Goal: Transaction & Acquisition: Purchase product/service

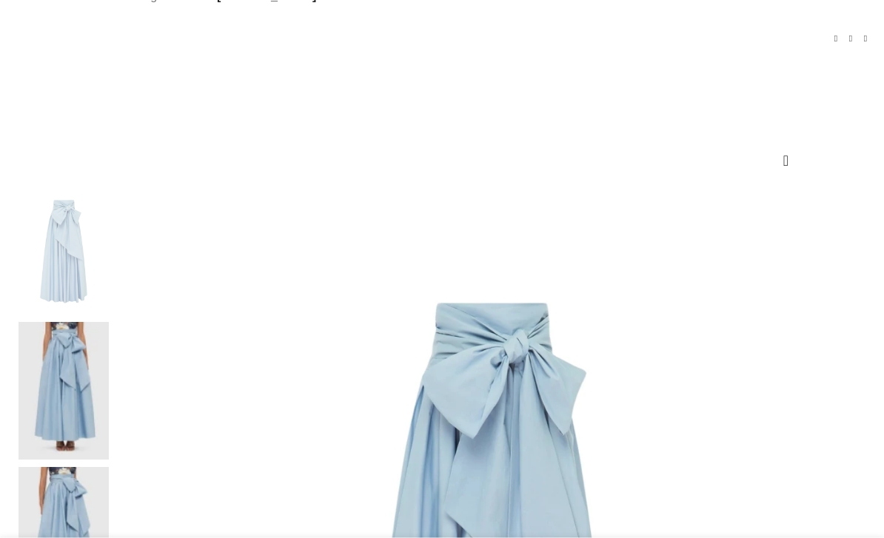
scroll to position [138, 0]
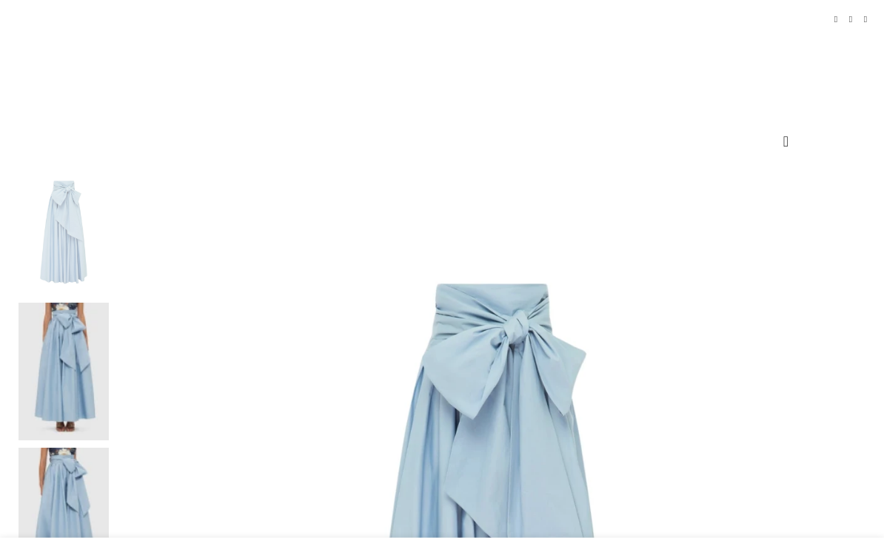
scroll to position [156, 0]
click at [59, 305] on img at bounding box center [64, 374] width 90 height 138
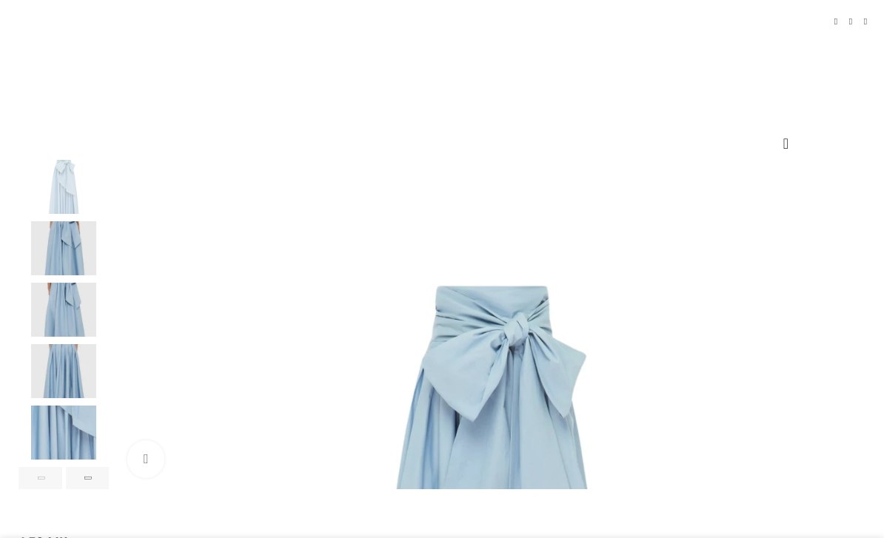
scroll to position [0, 151]
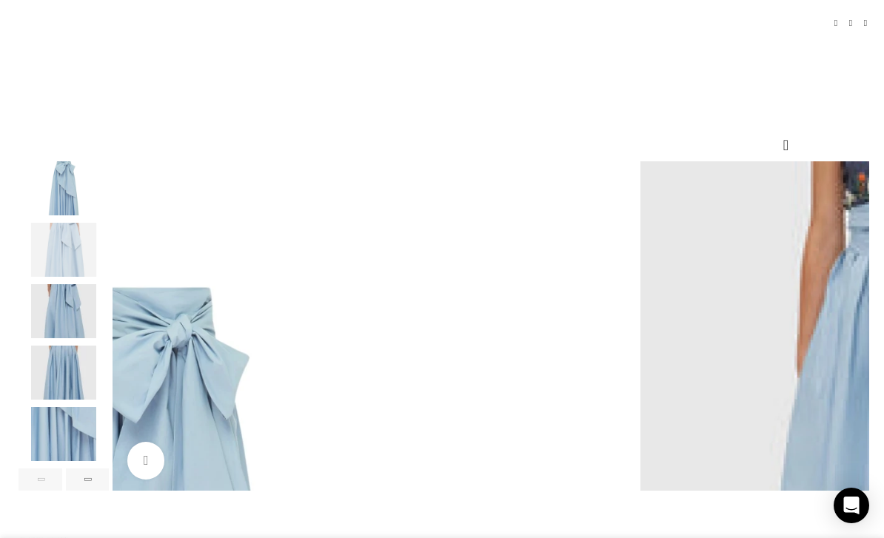
click at [53, 328] on img "3 / 6" at bounding box center [64, 311] width 90 height 54
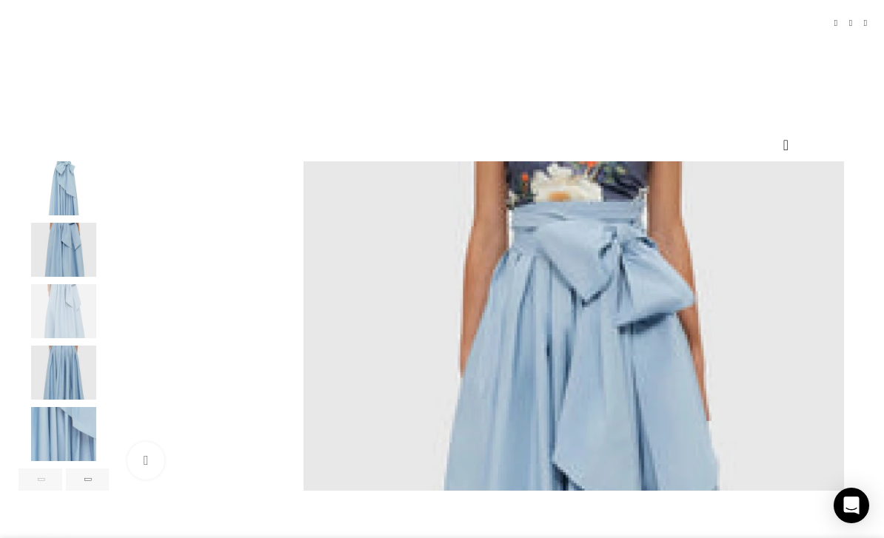
click at [54, 390] on img "4 / 6" at bounding box center [64, 373] width 90 height 54
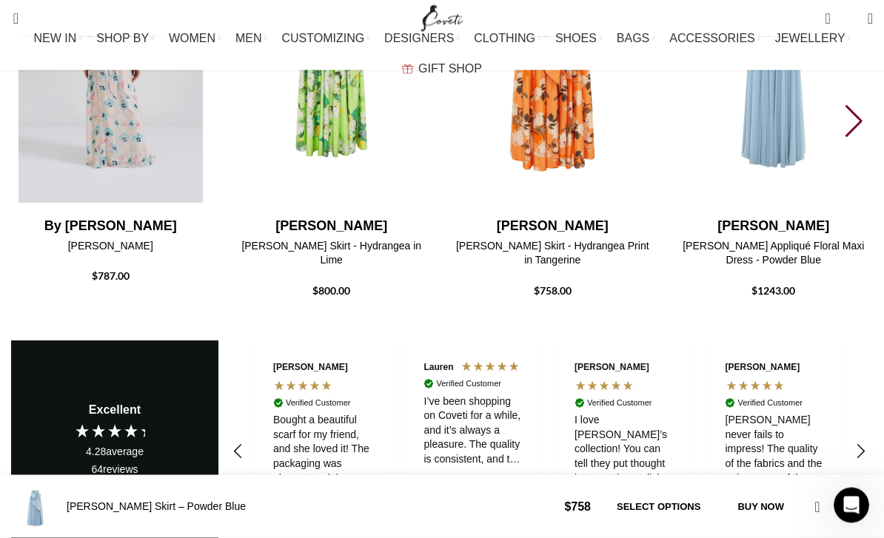
scroll to position [2167, 0]
click at [857, 138] on div "Next slide" at bounding box center [856, 121] width 20 height 33
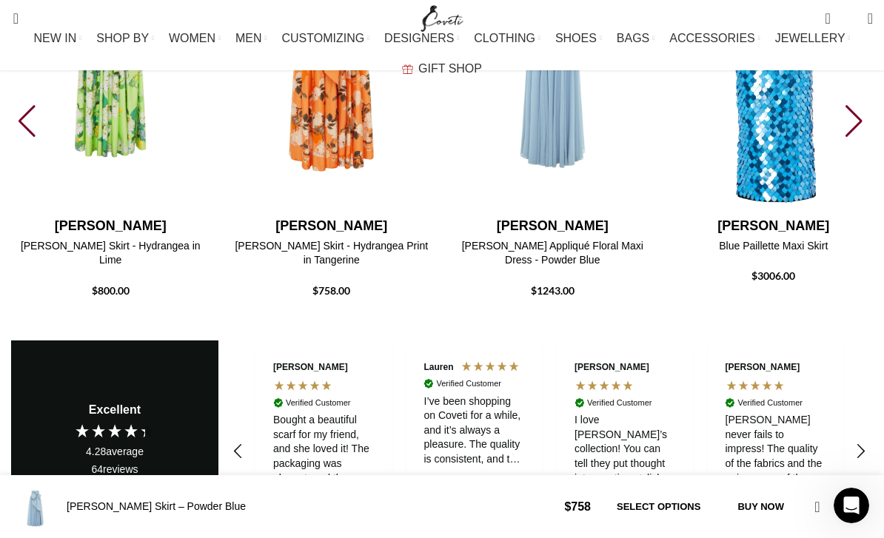
click at [861, 138] on div "Next slide" at bounding box center [856, 121] width 20 height 33
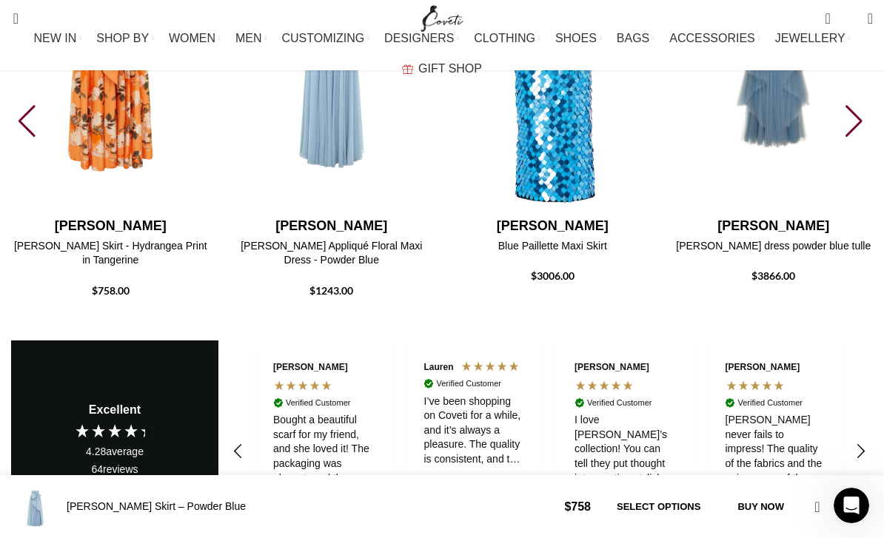
click at [863, 138] on div "Next slide" at bounding box center [856, 121] width 20 height 33
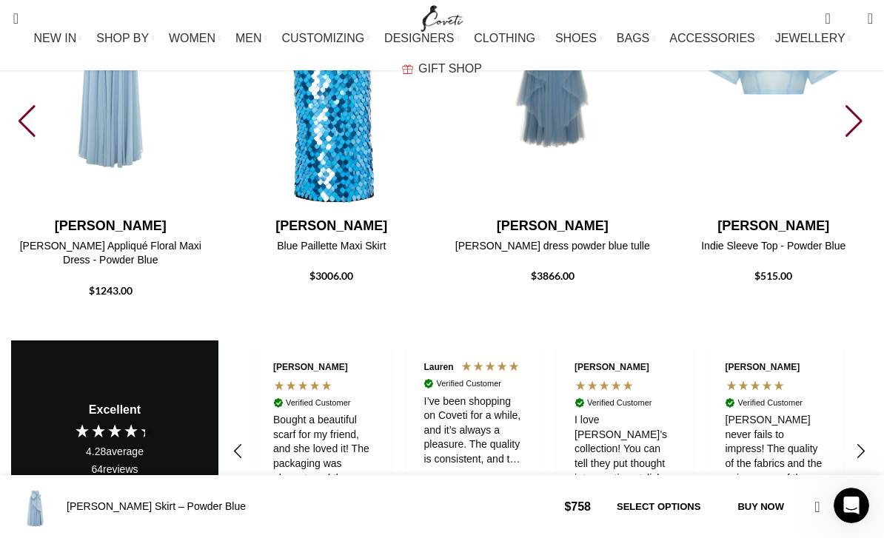
click at [861, 138] on div "Next slide" at bounding box center [856, 121] width 20 height 33
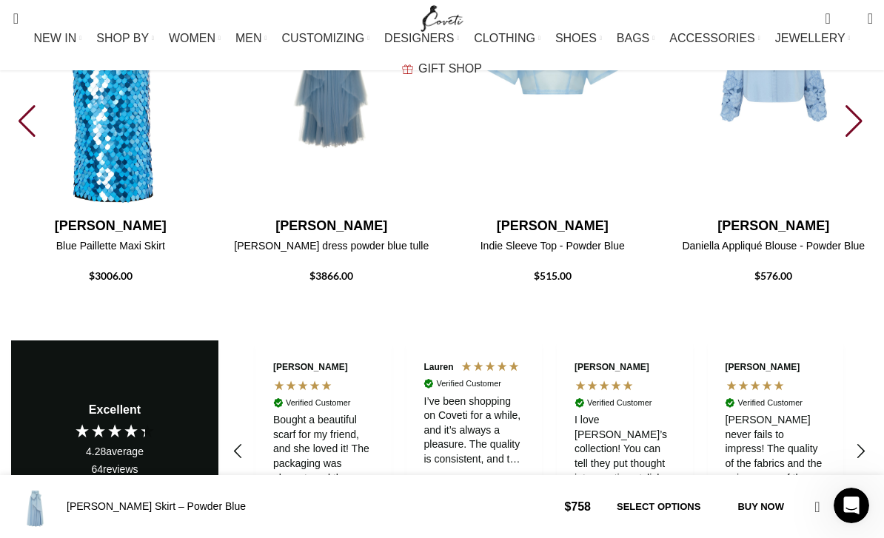
click at [859, 138] on div "Next slide" at bounding box center [856, 121] width 20 height 33
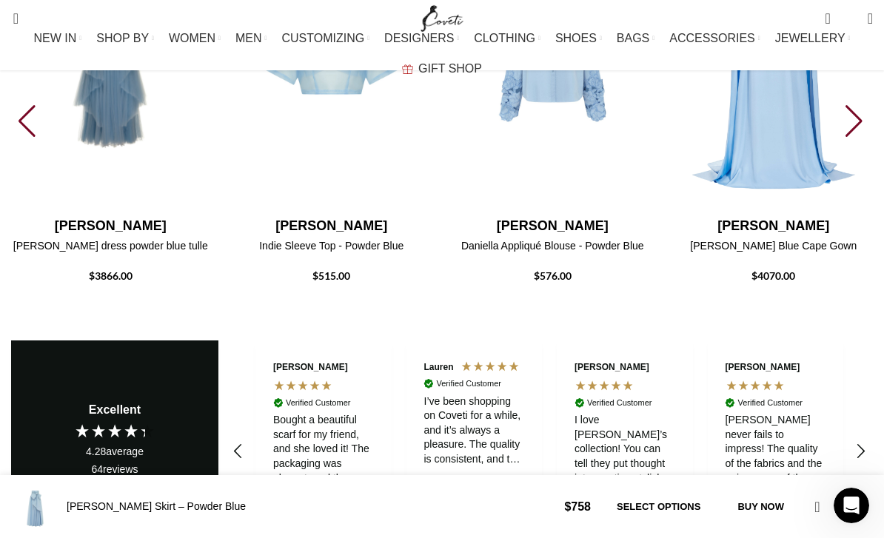
click at [855, 138] on div "Next slide" at bounding box center [856, 121] width 20 height 33
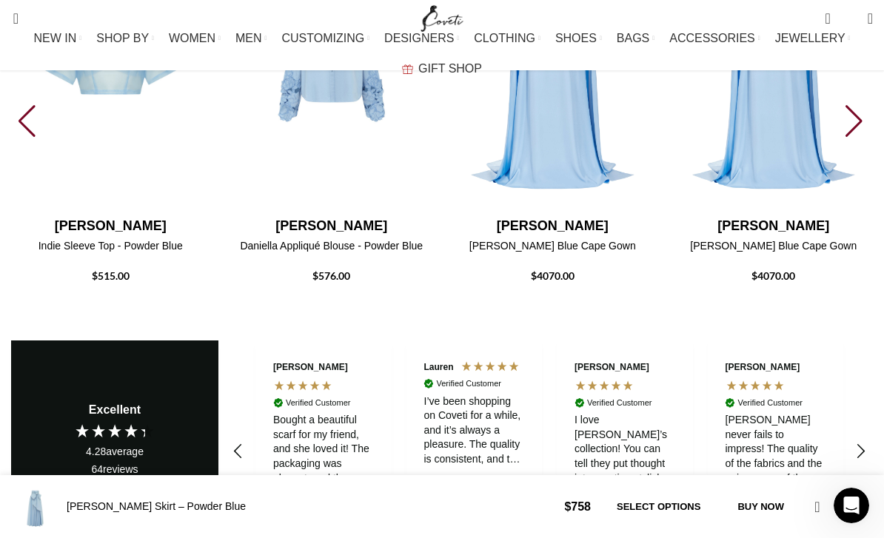
click at [860, 138] on div "Next slide" at bounding box center [856, 121] width 20 height 33
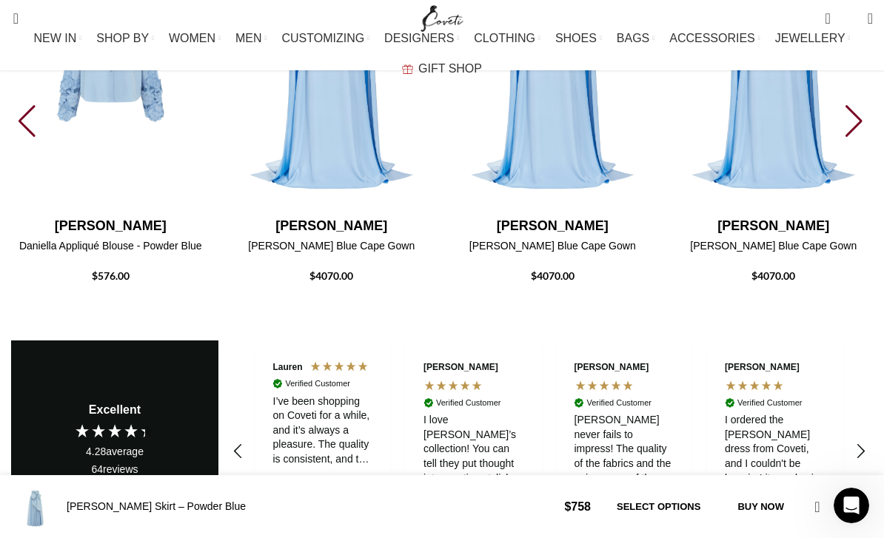
scroll to position [0, 1055]
click at [861, 138] on div "Next slide" at bounding box center [856, 121] width 20 height 33
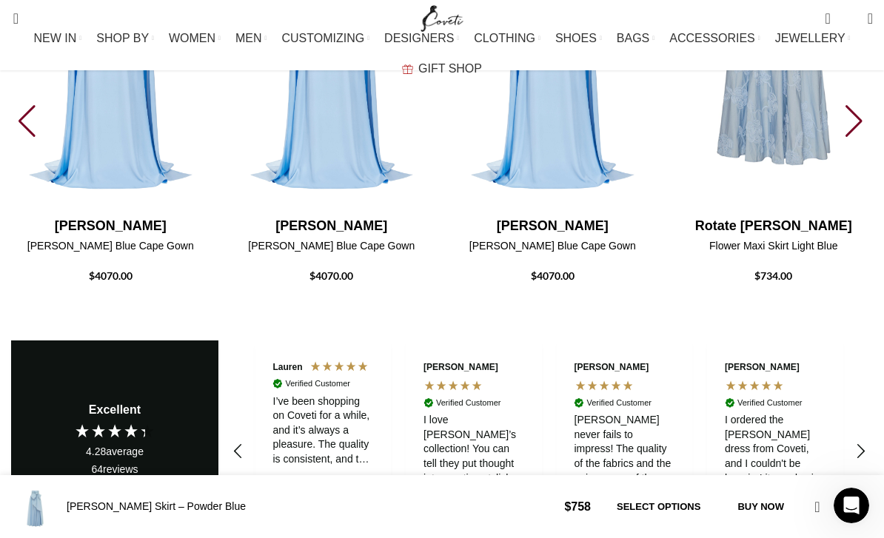
click at [855, 138] on div "Next slide" at bounding box center [856, 121] width 20 height 33
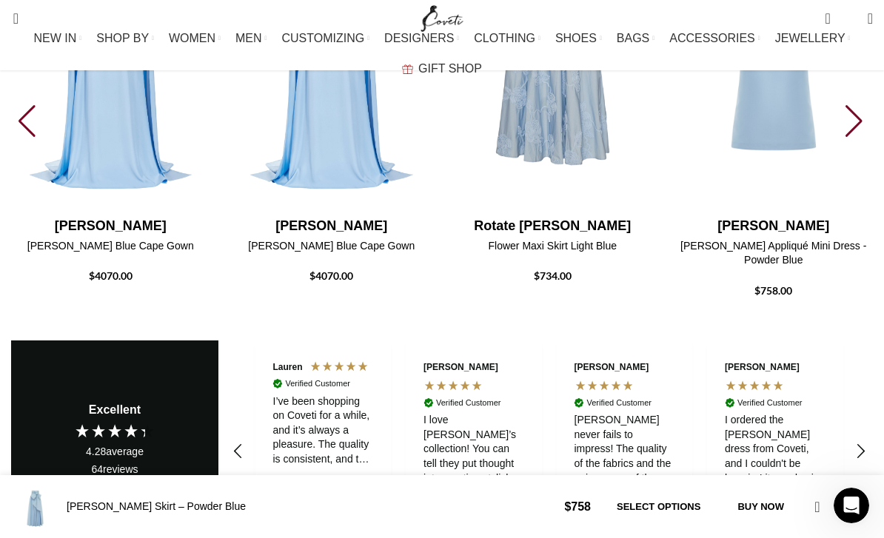
click at [863, 138] on div "Next slide" at bounding box center [856, 121] width 20 height 33
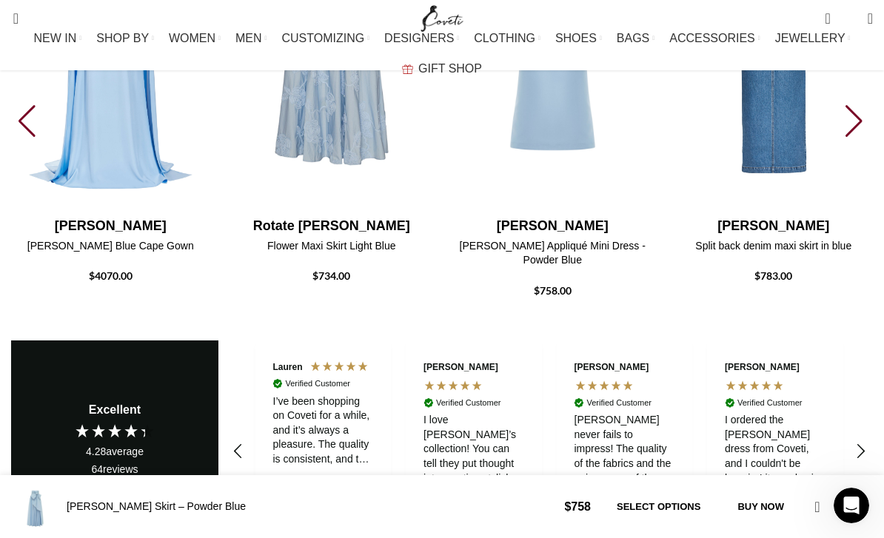
click at [862, 138] on div "Next slide" at bounding box center [856, 121] width 20 height 33
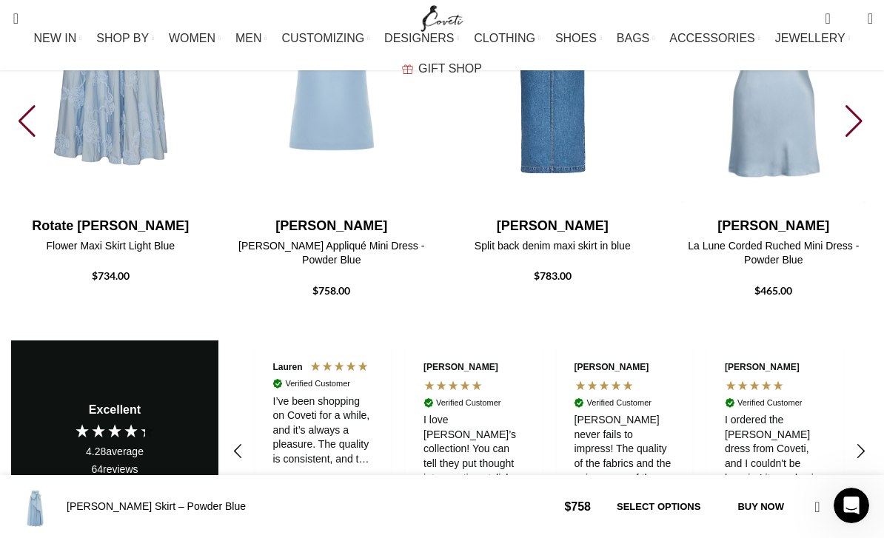
click at [862, 138] on div "Next slide" at bounding box center [856, 121] width 20 height 33
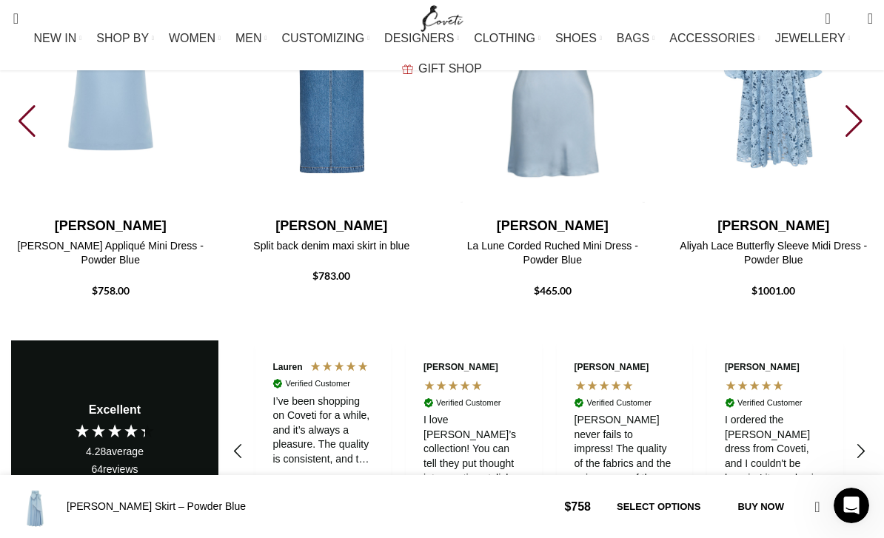
click at [858, 138] on div "Next slide" at bounding box center [856, 121] width 20 height 33
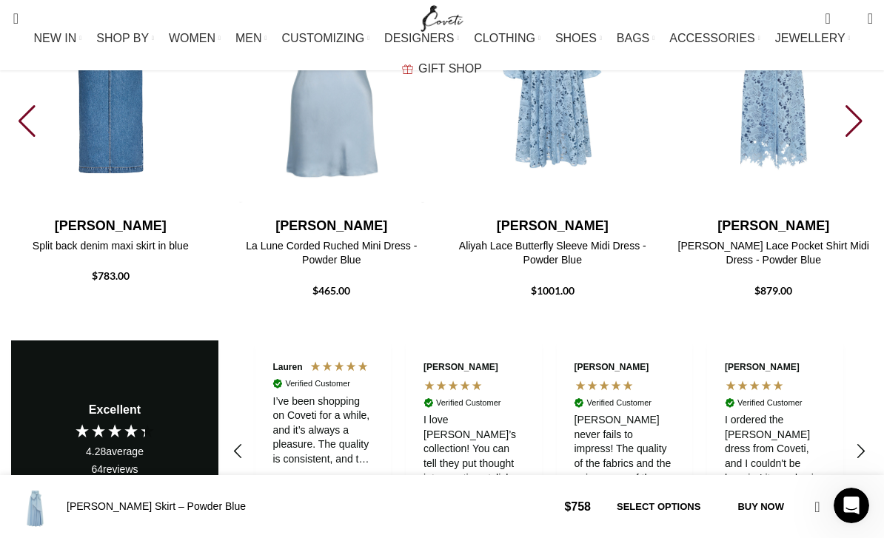
click at [862, 138] on div "Next slide" at bounding box center [856, 121] width 20 height 33
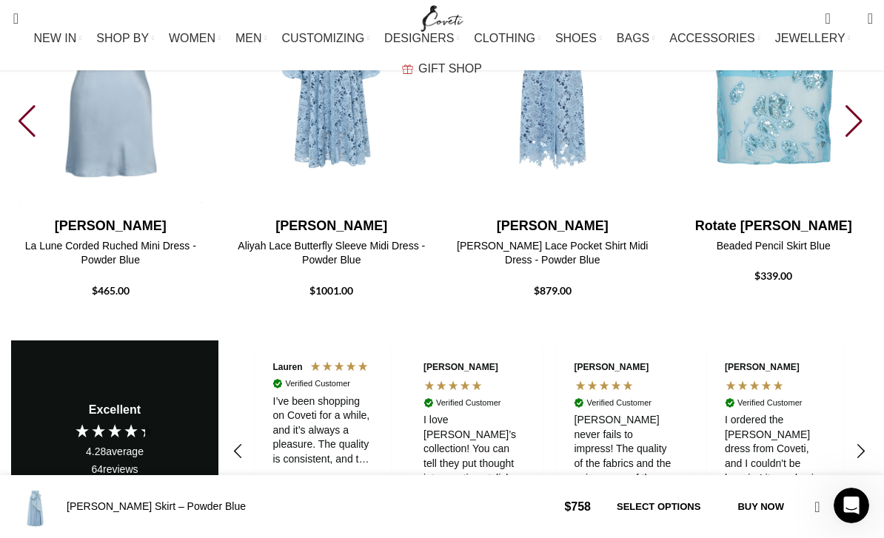
click at [864, 138] on div "Next slide" at bounding box center [856, 121] width 20 height 33
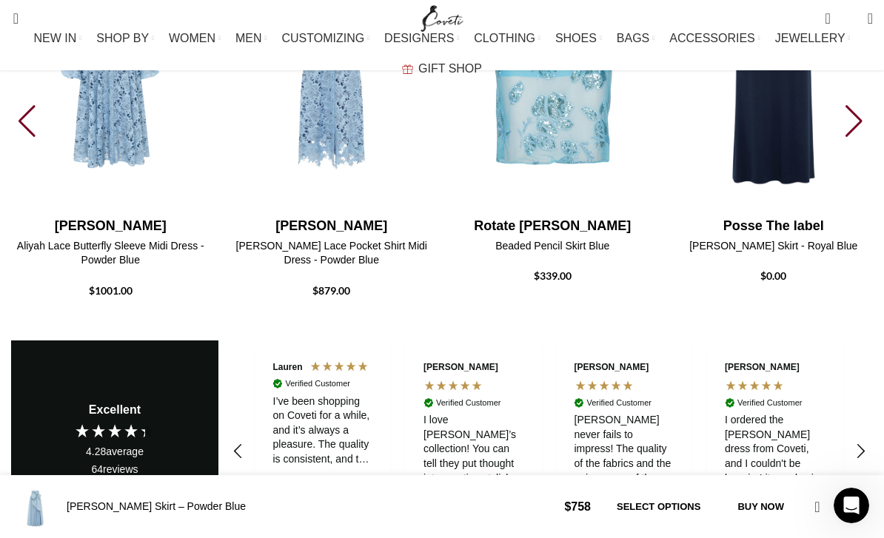
click at [863, 138] on div "Next slide" at bounding box center [856, 121] width 20 height 33
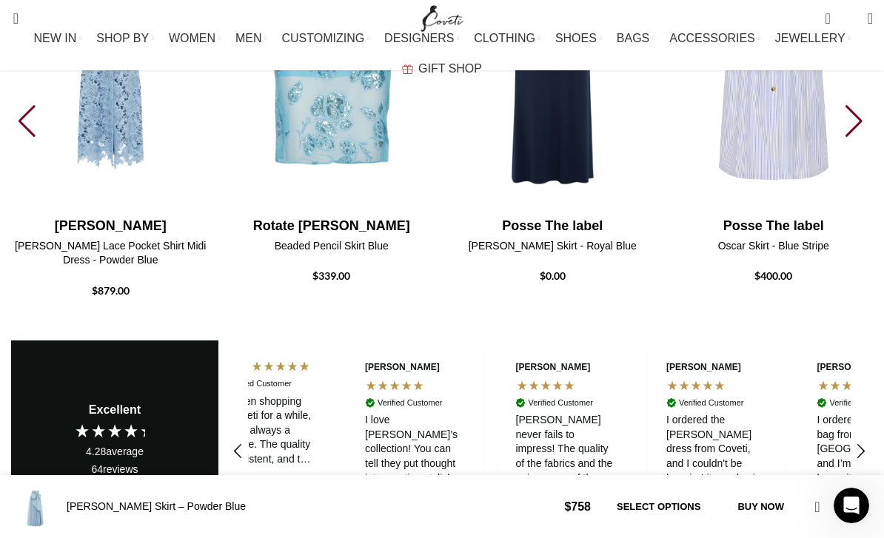
scroll to position [0, 1206]
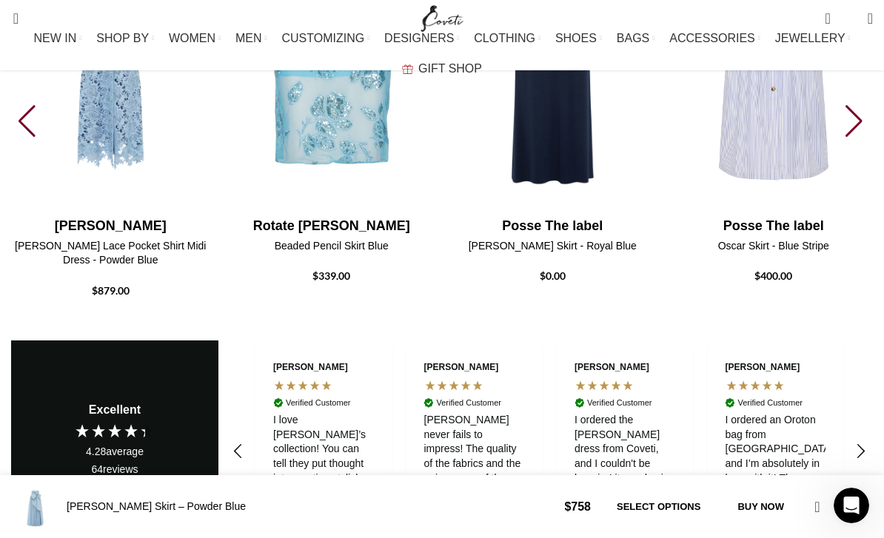
click at [861, 138] on div "Next slide" at bounding box center [856, 121] width 20 height 33
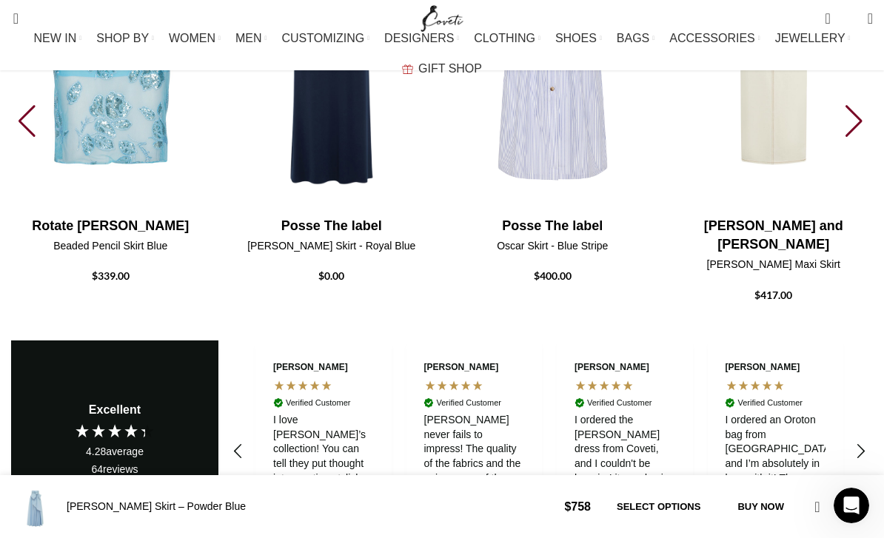
click at [862, 138] on div "Next slide" at bounding box center [856, 121] width 20 height 33
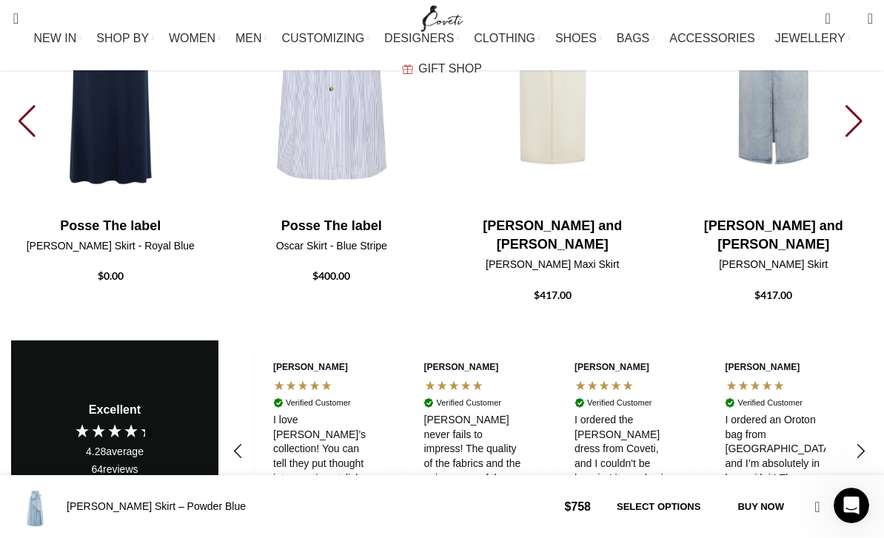
click at [853, 138] on div "Next slide" at bounding box center [856, 121] width 20 height 33
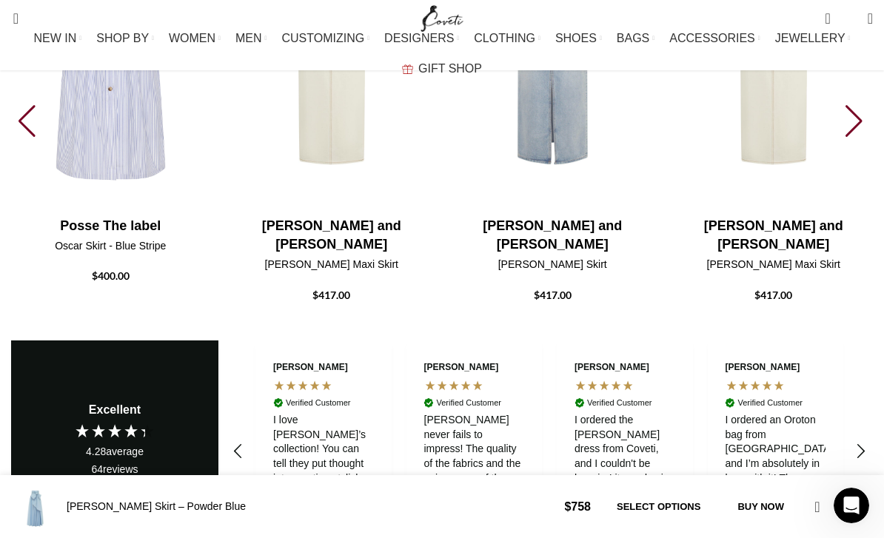
click at [853, 138] on div "Next slide" at bounding box center [856, 121] width 20 height 33
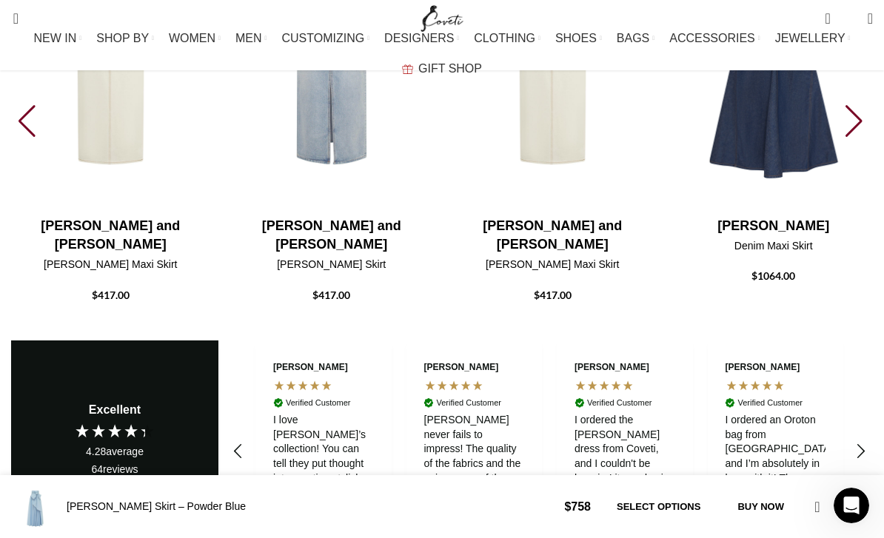
click at [851, 138] on div "Next slide" at bounding box center [856, 121] width 20 height 33
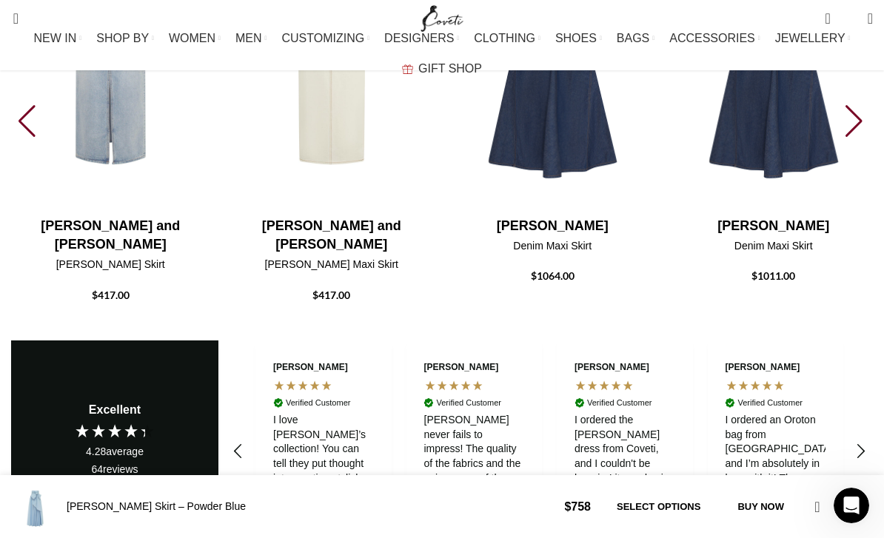
click at [851, 138] on div "Next slide" at bounding box center [856, 121] width 20 height 33
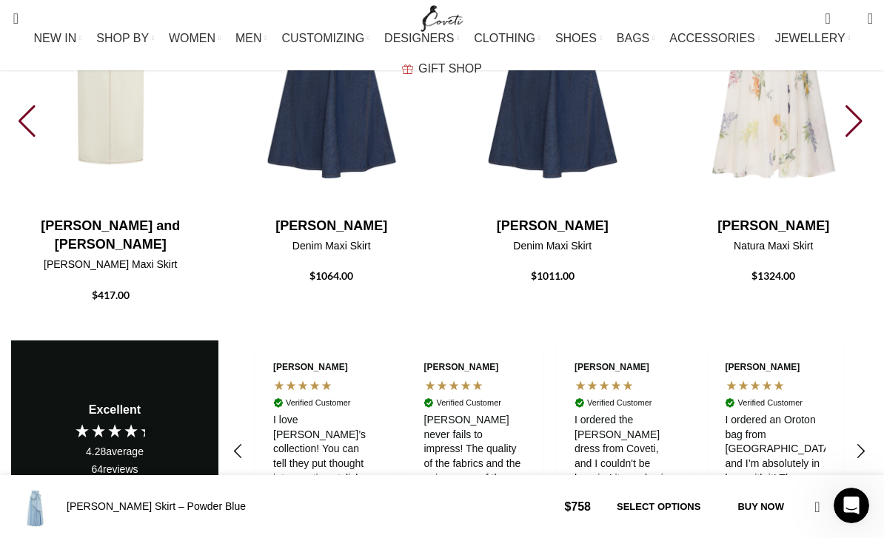
click at [853, 138] on div "Next slide" at bounding box center [856, 121] width 20 height 33
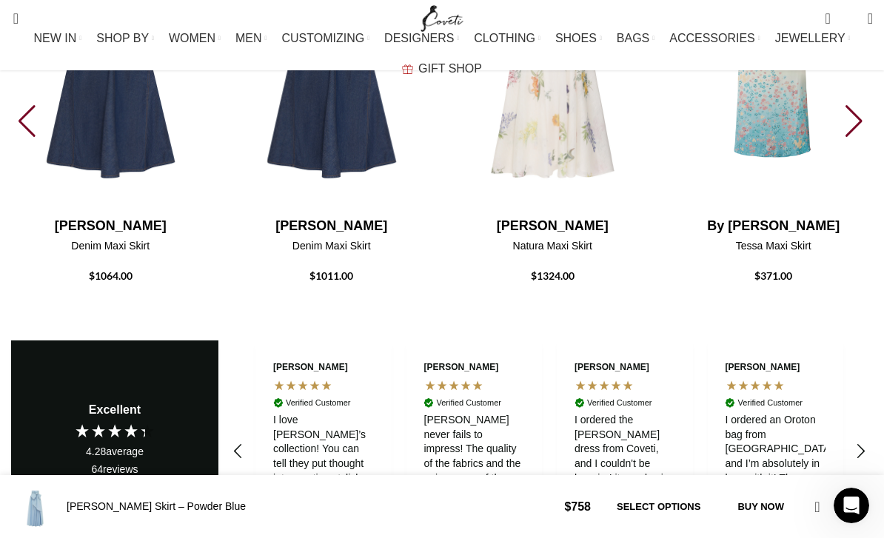
click at [856, 138] on div "Next slide" at bounding box center [856, 121] width 20 height 33
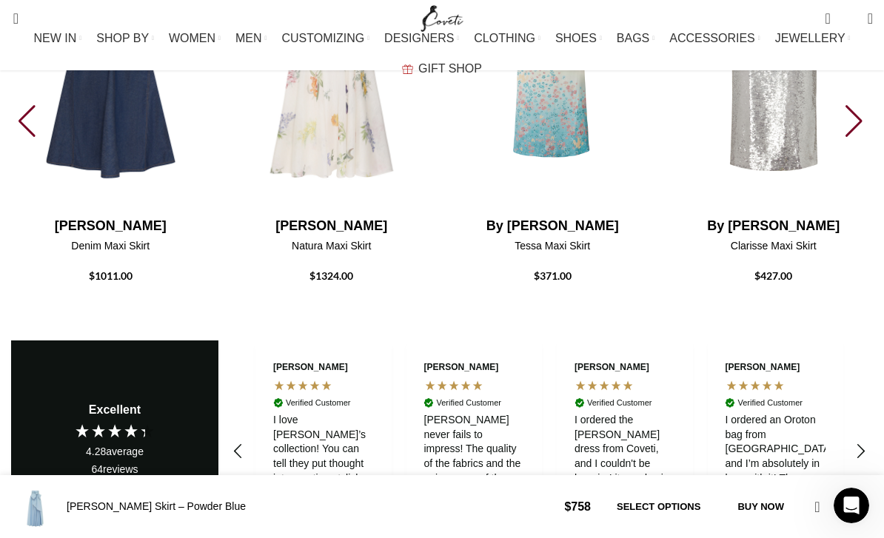
click at [860, 138] on div "Next slide" at bounding box center [856, 121] width 20 height 33
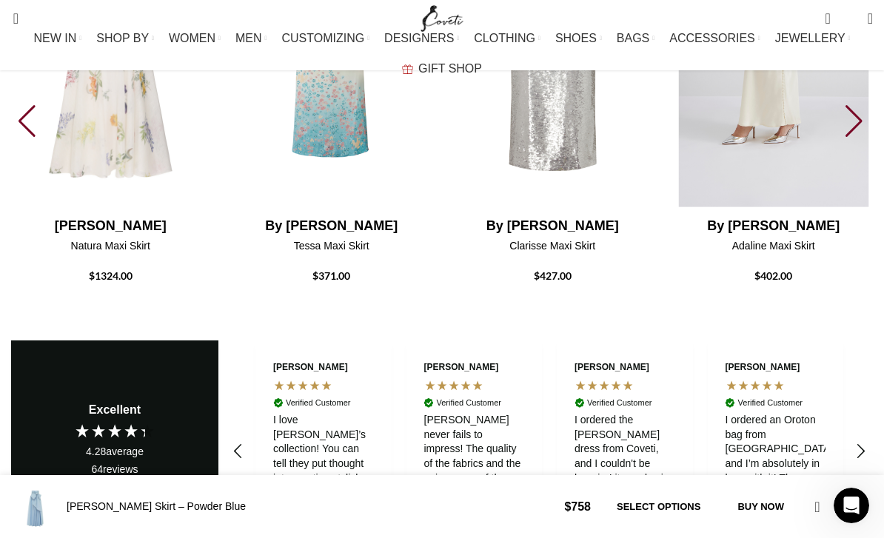
click at [866, 218] on img "29 / 30" at bounding box center [773, 65] width 205 height 305
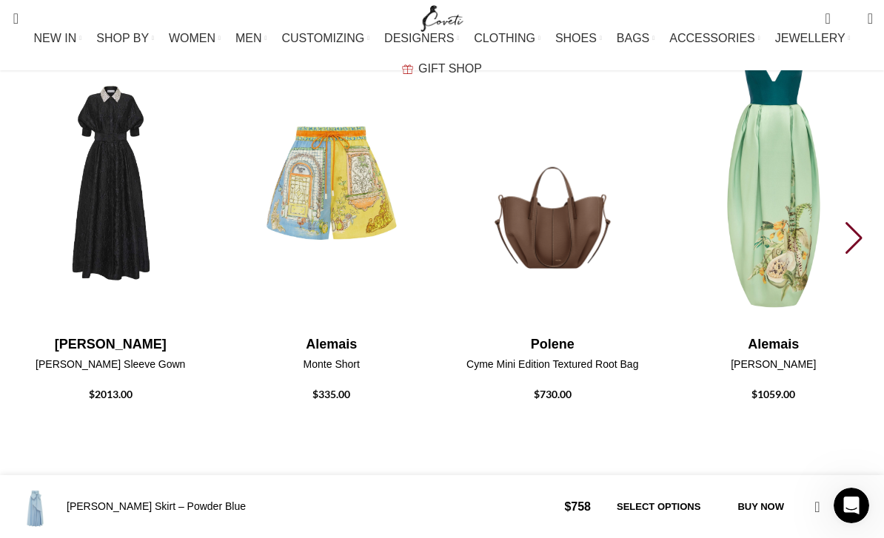
scroll to position [0, 1507]
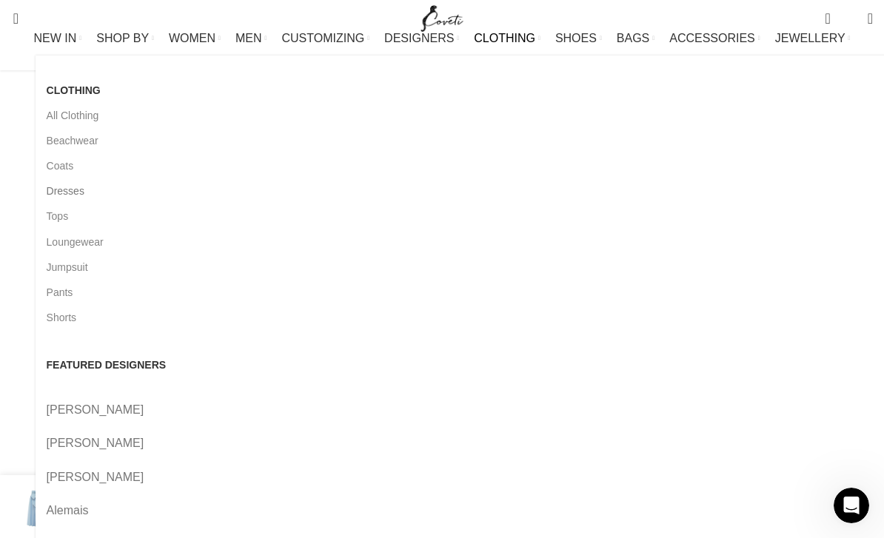
click at [47, 204] on link "Dresses" at bounding box center [478, 190] width 862 height 25
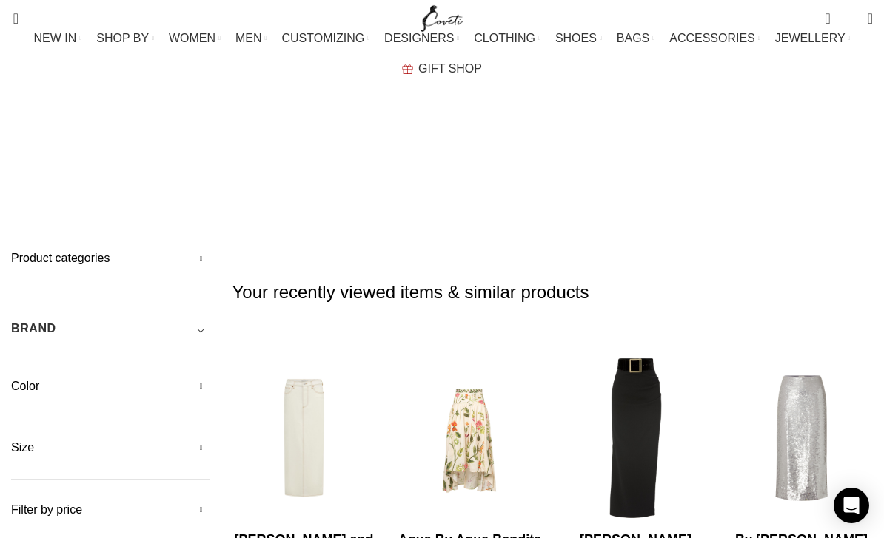
click at [76, 250] on h5 "Product categories" at bounding box center [110, 258] width 199 height 16
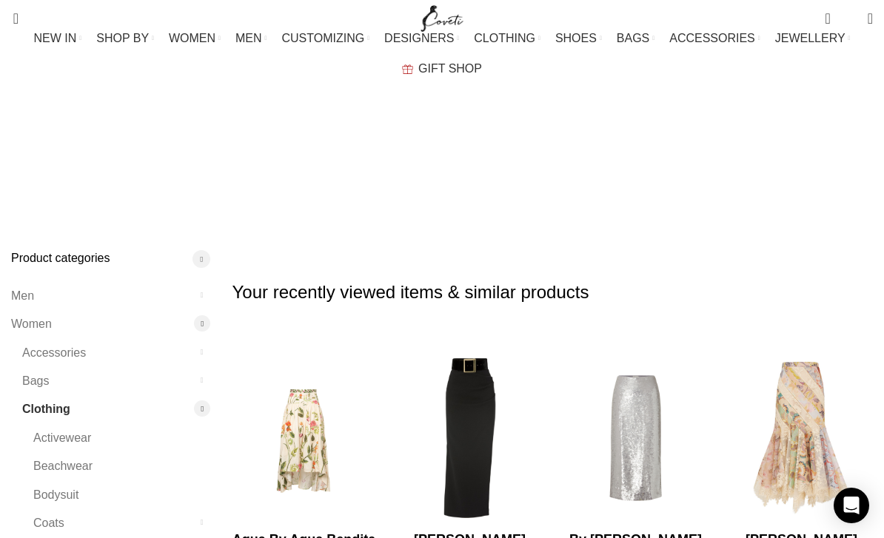
click at [87, 250] on h5 "Product categories" at bounding box center [110, 258] width 199 height 16
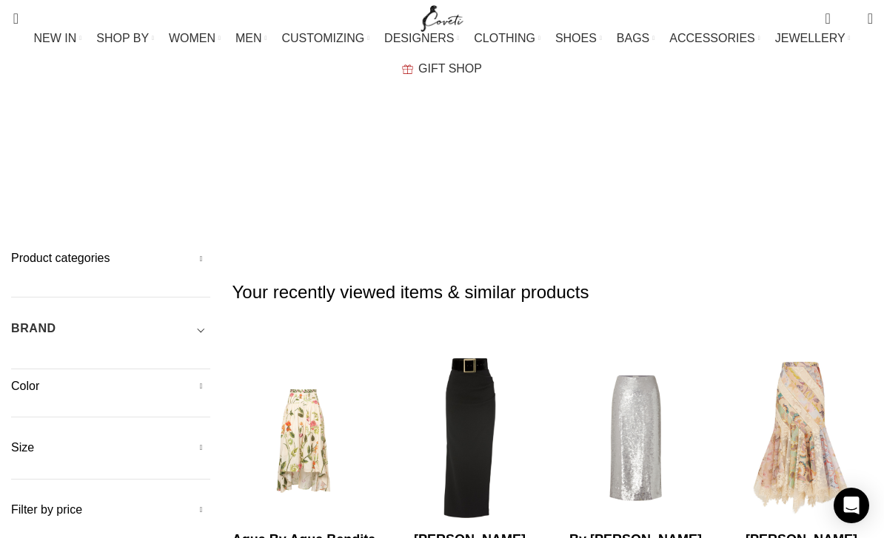
click at [63, 250] on h5 "Product categories" at bounding box center [110, 258] width 199 height 16
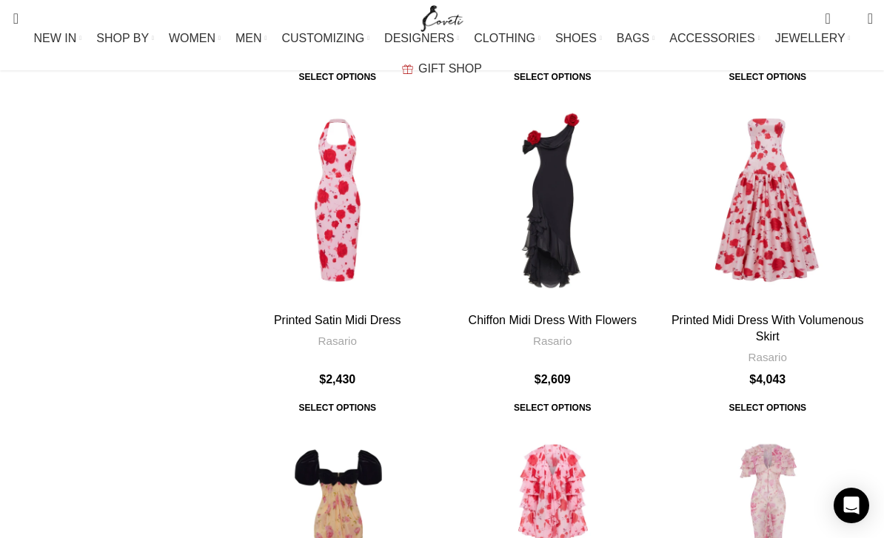
scroll to position [4181, 0]
